Goal: Task Accomplishment & Management: Use online tool/utility

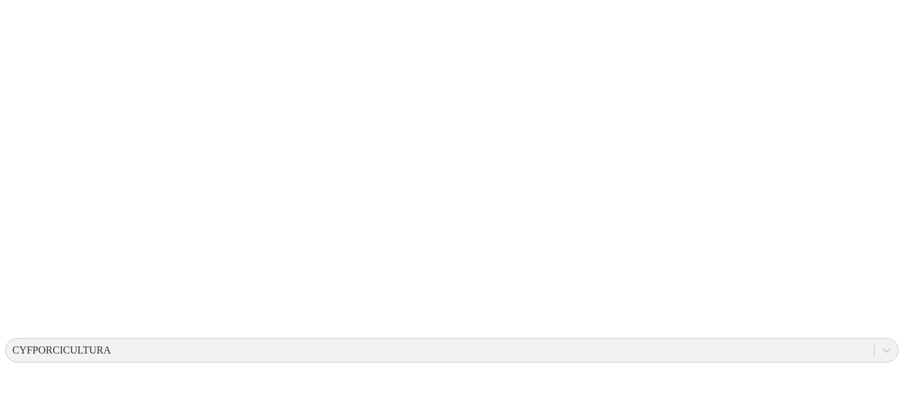
scroll to position [190, 0]
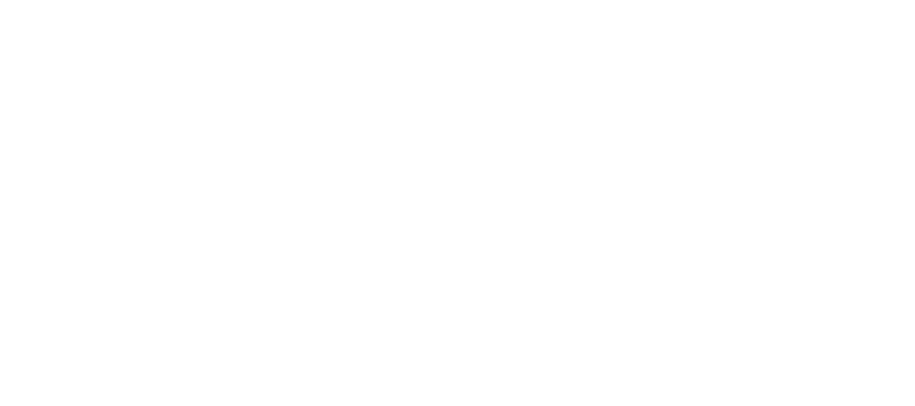
type input "[DATE]"
